Goal: Task Accomplishment & Management: Complete application form

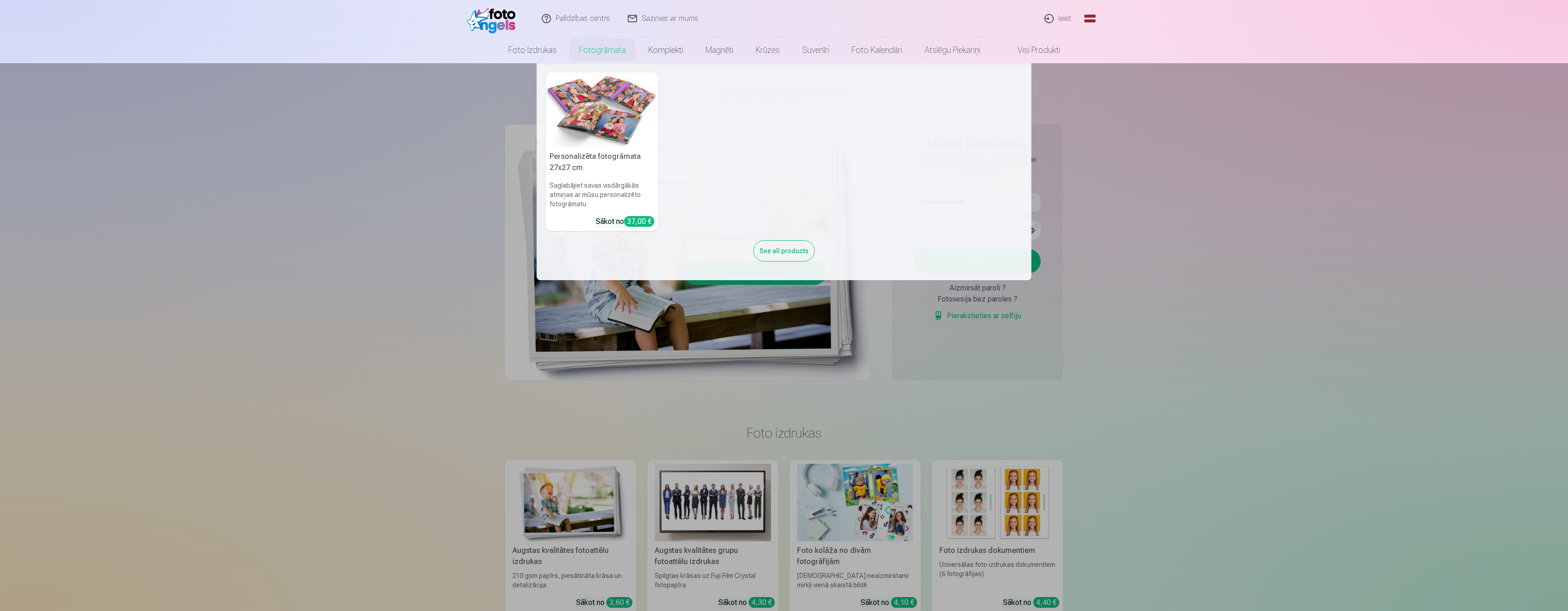
click at [784, 256] on div "See all products" at bounding box center [784, 251] width 61 height 21
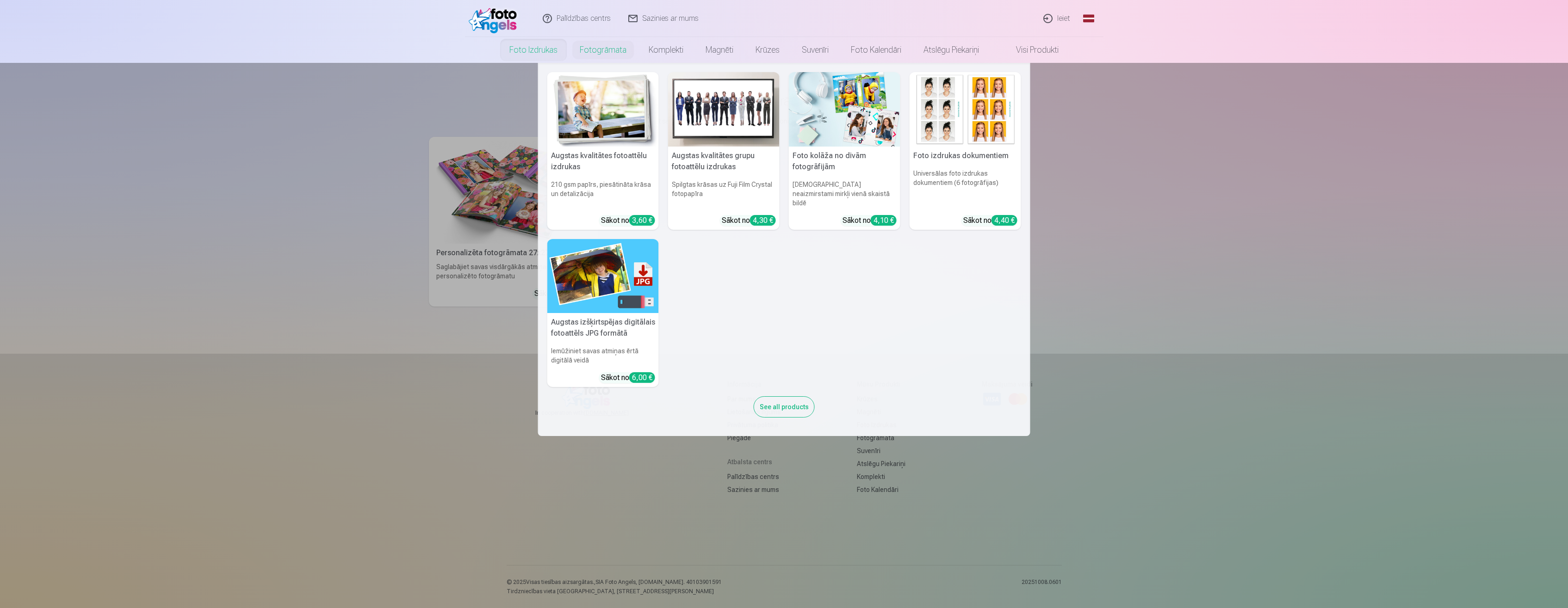
click at [786, 398] on div "See all products" at bounding box center [784, 407] width 61 height 21
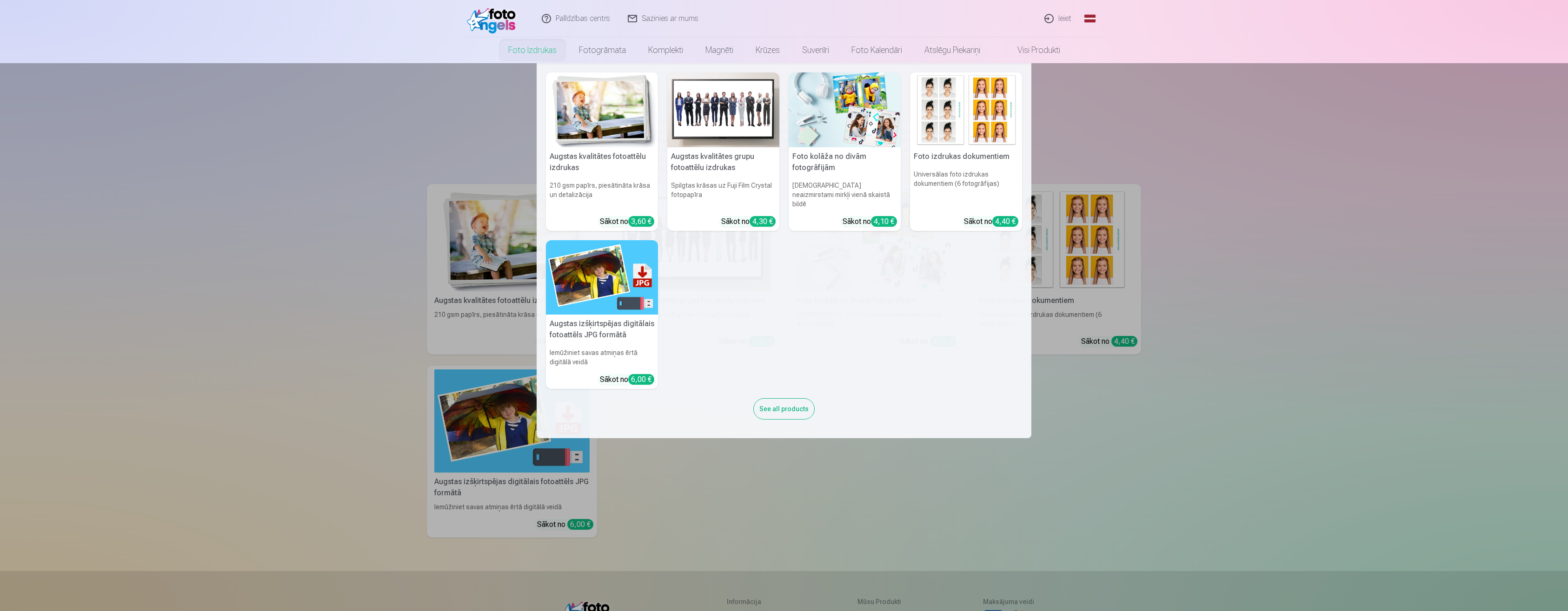
click at [530, 50] on link "Foto izdrukas" at bounding box center [532, 51] width 70 height 26
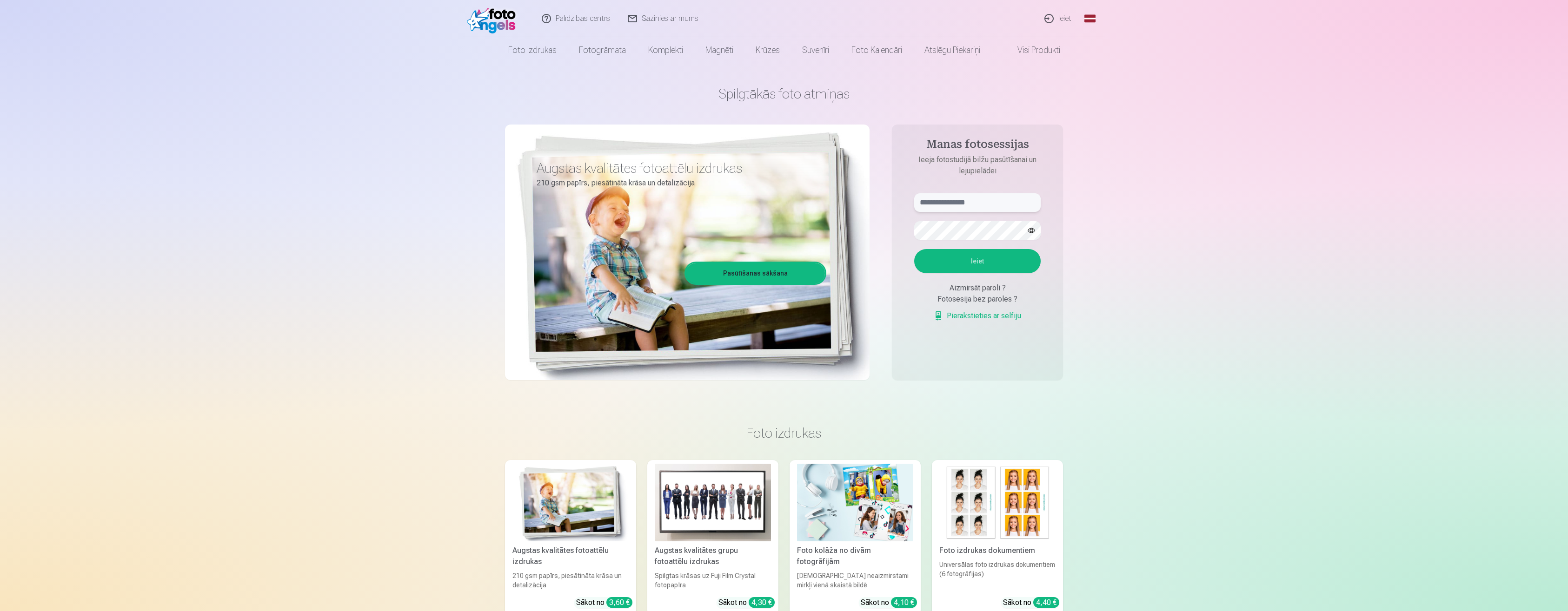
click at [952, 205] on input "text" at bounding box center [977, 203] width 126 height 18
type input "*"
type input "**********"
click at [979, 258] on button "Ieiet" at bounding box center [977, 261] width 126 height 25
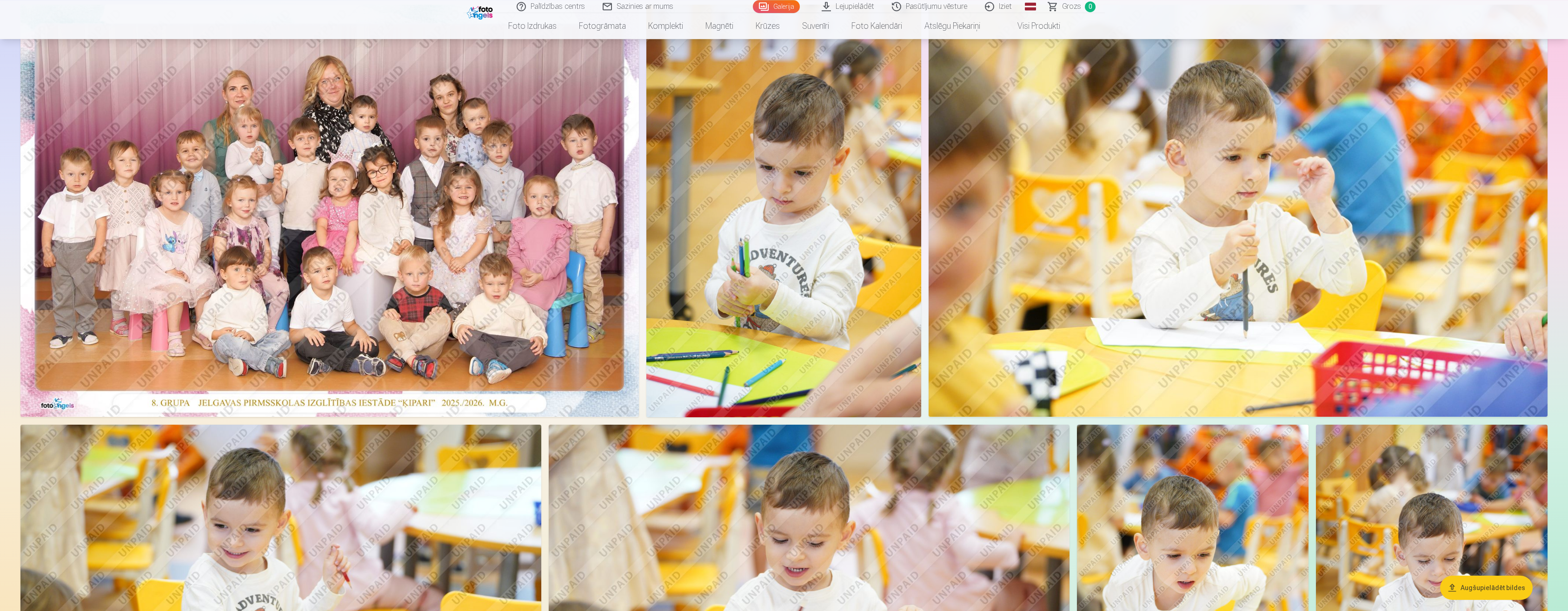
scroll to position [47, 0]
